Goal: Navigation & Orientation: Understand site structure

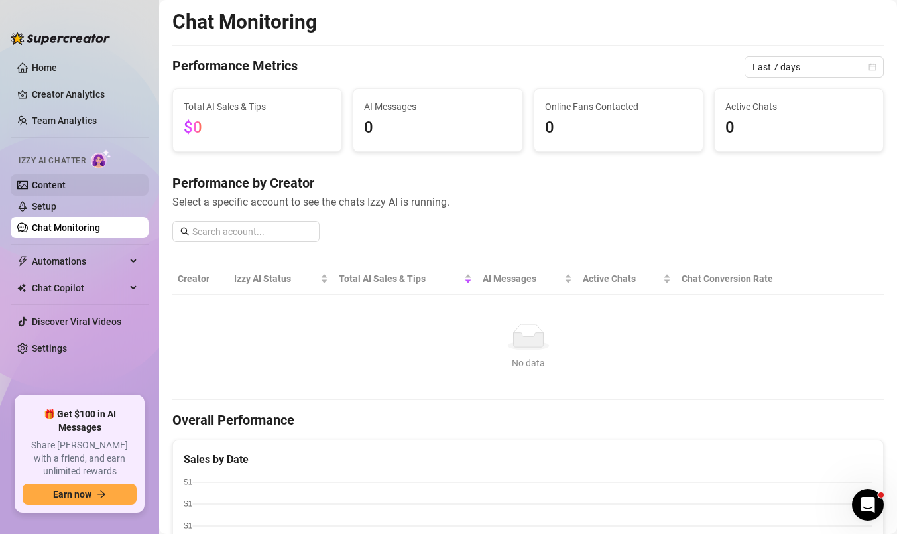
click at [49, 180] on link "Content" at bounding box center [49, 185] width 34 height 11
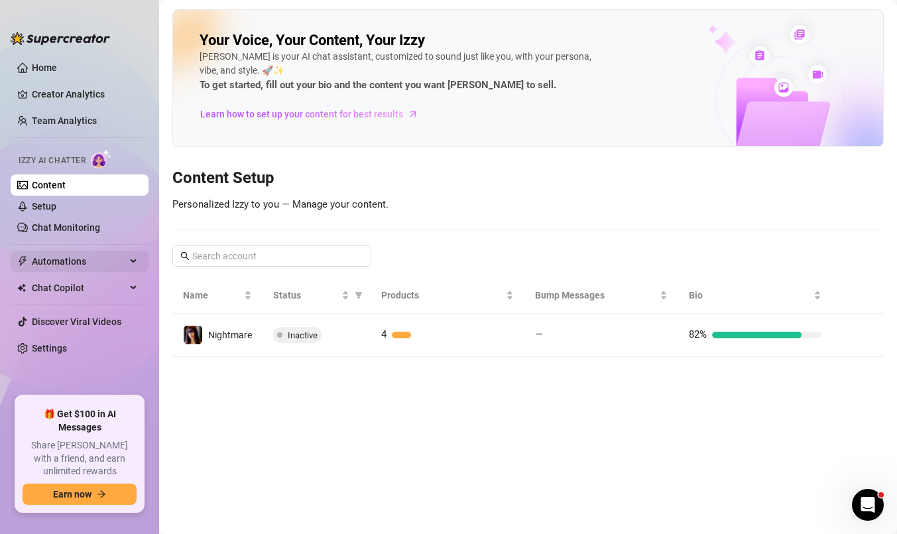
click at [135, 261] on div "Automations" at bounding box center [80, 261] width 138 height 21
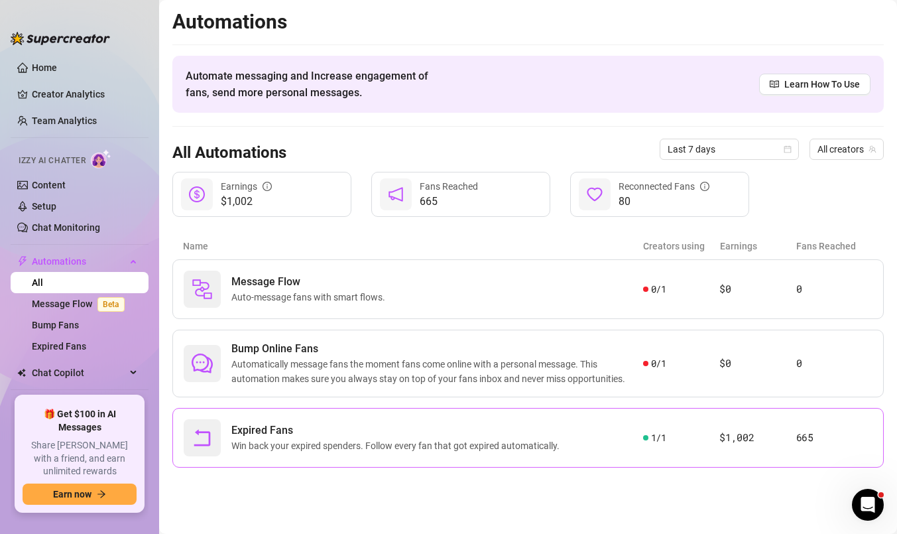
click at [391, 447] on span "Win back your expired spenders. Follow every fan that got expired automatically." at bounding box center [397, 445] width 333 height 15
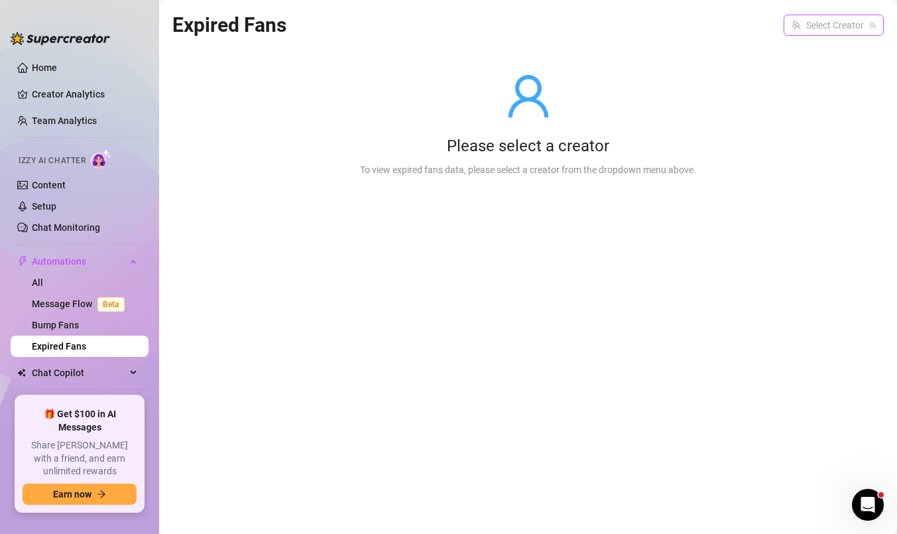
click at [813, 28] on input "search" at bounding box center [827, 25] width 72 height 20
click at [798, 55] on div "Nightmare ( nightmarekristy )" at bounding box center [802, 52] width 142 height 16
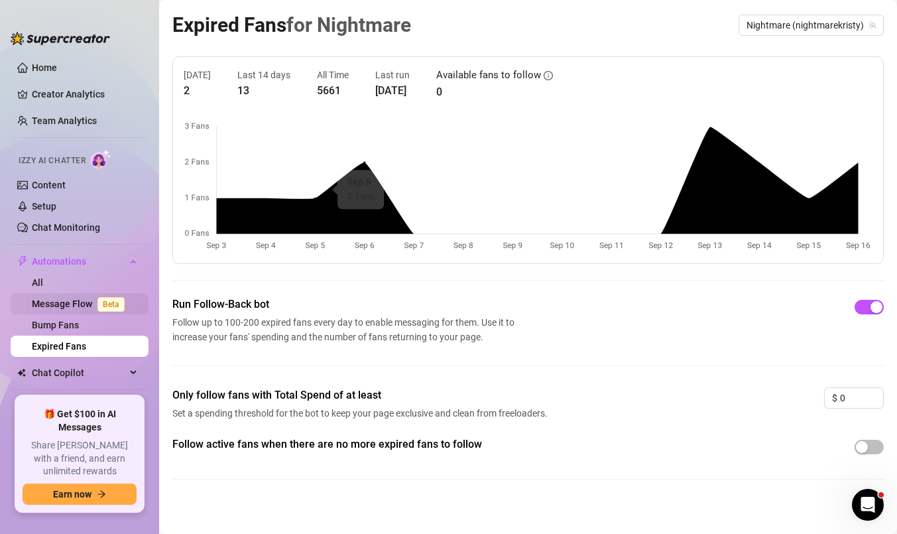
click at [60, 307] on link "Message Flow Beta" at bounding box center [81, 303] width 98 height 11
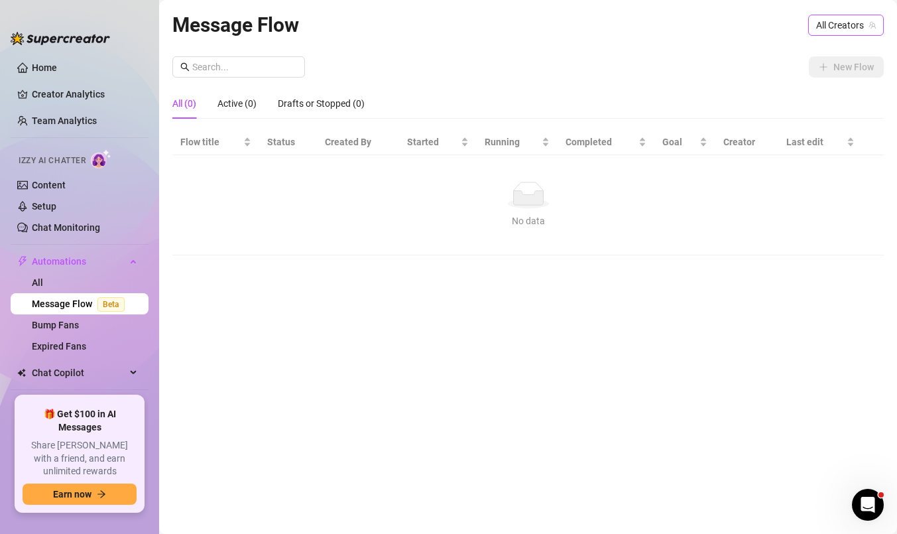
click at [842, 23] on span "All Creators" at bounding box center [846, 25] width 60 height 20
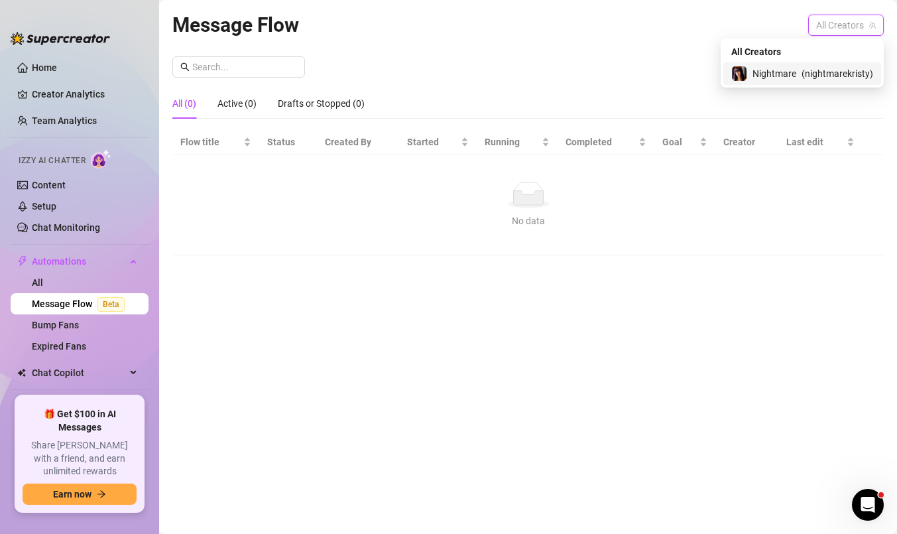
click at [817, 76] on span "( nightmarekristy )" at bounding box center [837, 73] width 72 height 15
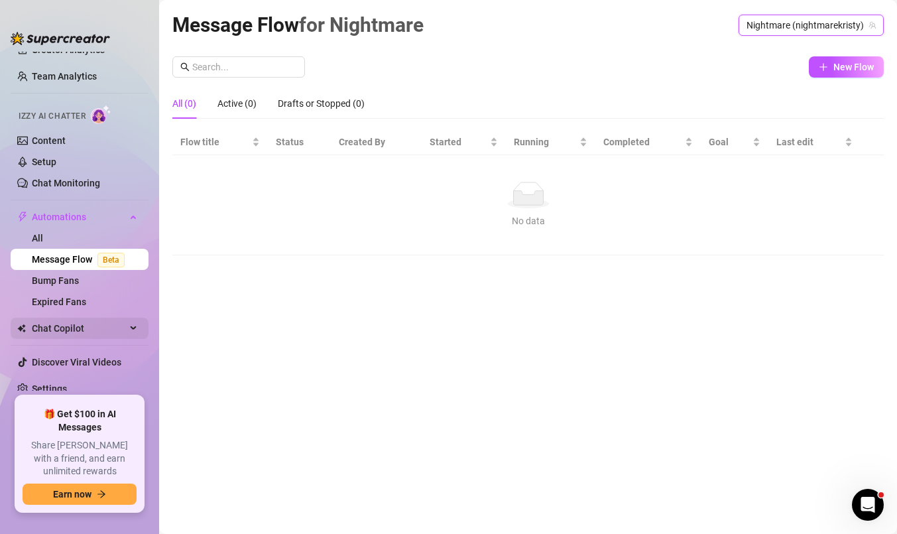
scroll to position [46, 0]
click at [137, 324] on div "Chat Copilot" at bounding box center [80, 326] width 138 height 21
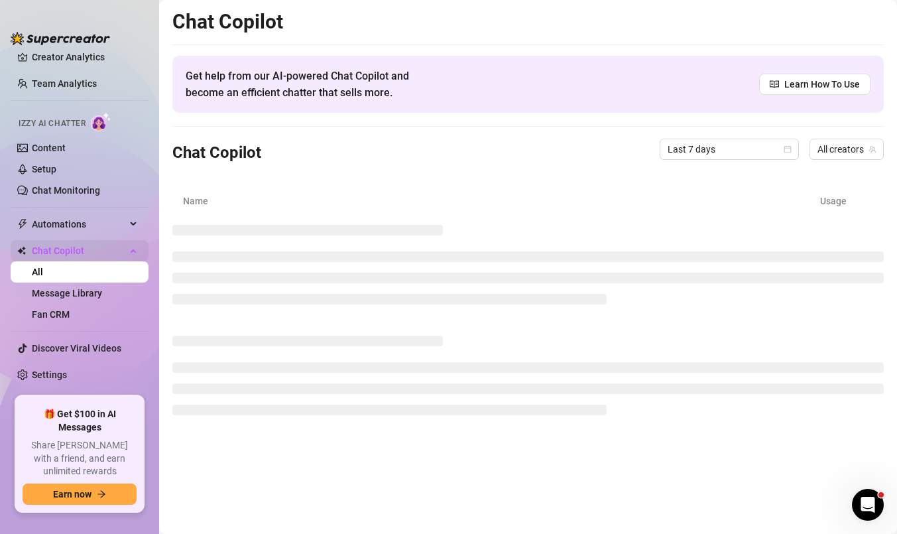
scroll to position [25, 0]
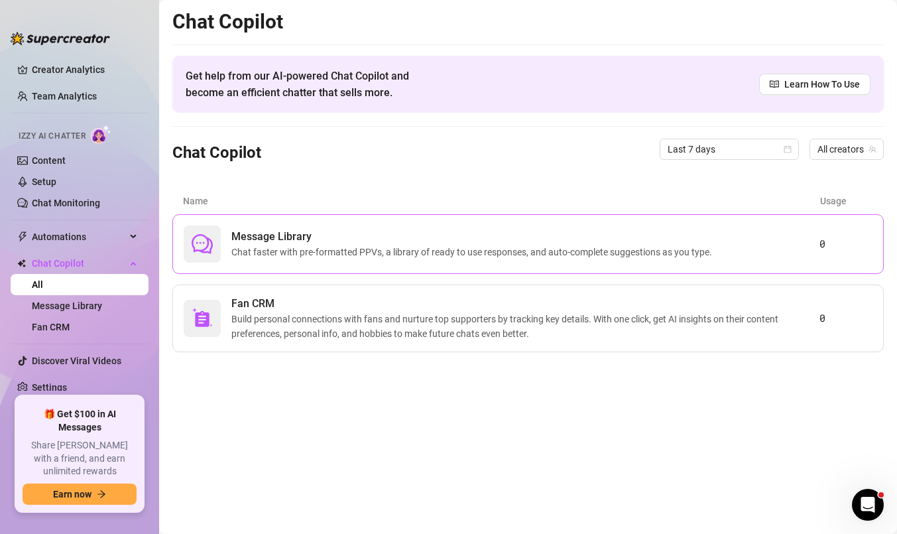
click at [406, 231] on span "Message Library" at bounding box center [474, 237] width 486 height 16
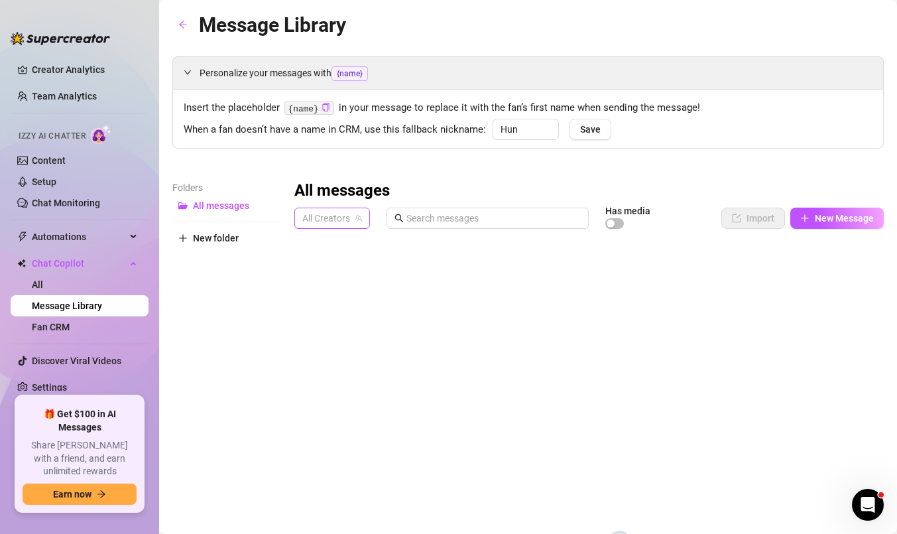
click at [338, 223] on span "All Creators" at bounding box center [332, 218] width 60 height 20
click at [341, 261] on span "Nightmare" at bounding box center [348, 266] width 44 height 15
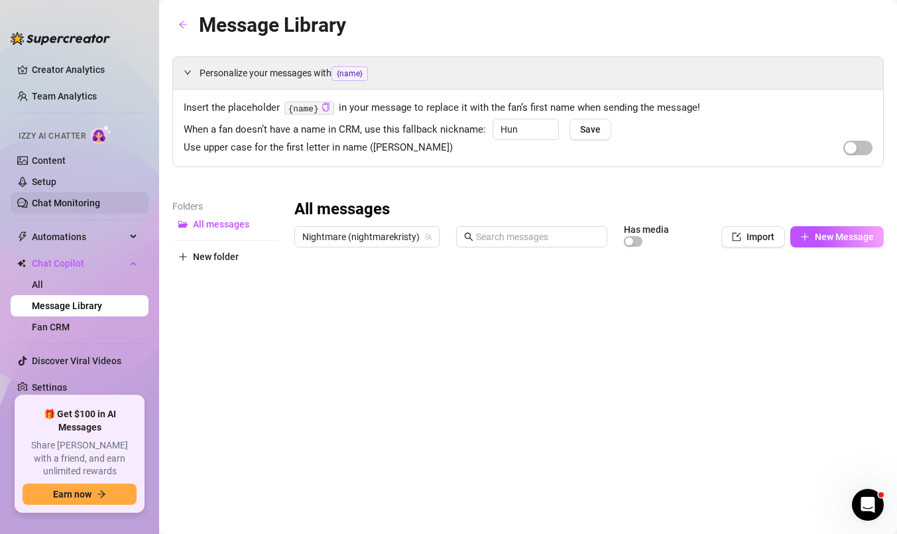
click at [54, 203] on link "Chat Monitoring" at bounding box center [66, 203] width 68 height 11
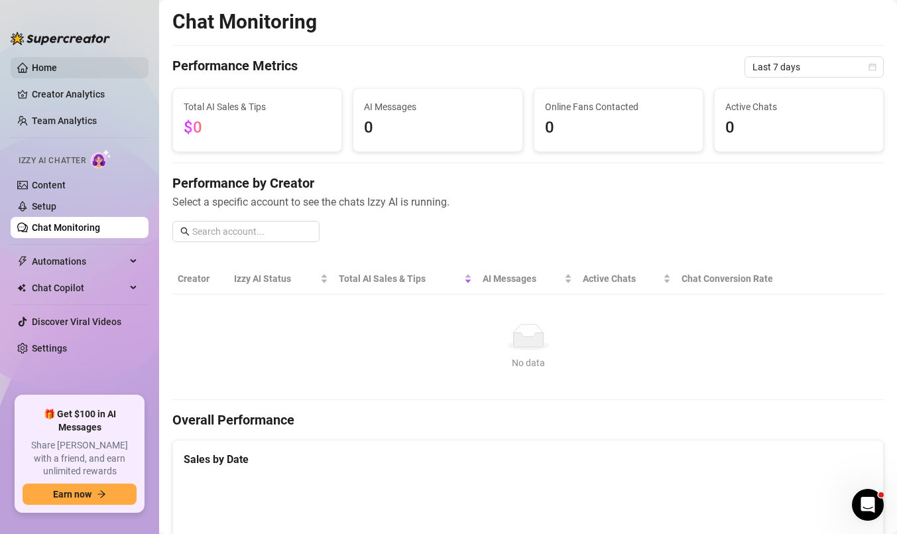
click at [34, 66] on link "Home" at bounding box center [44, 67] width 25 height 11
